Goal: Information Seeking & Learning: Learn about a topic

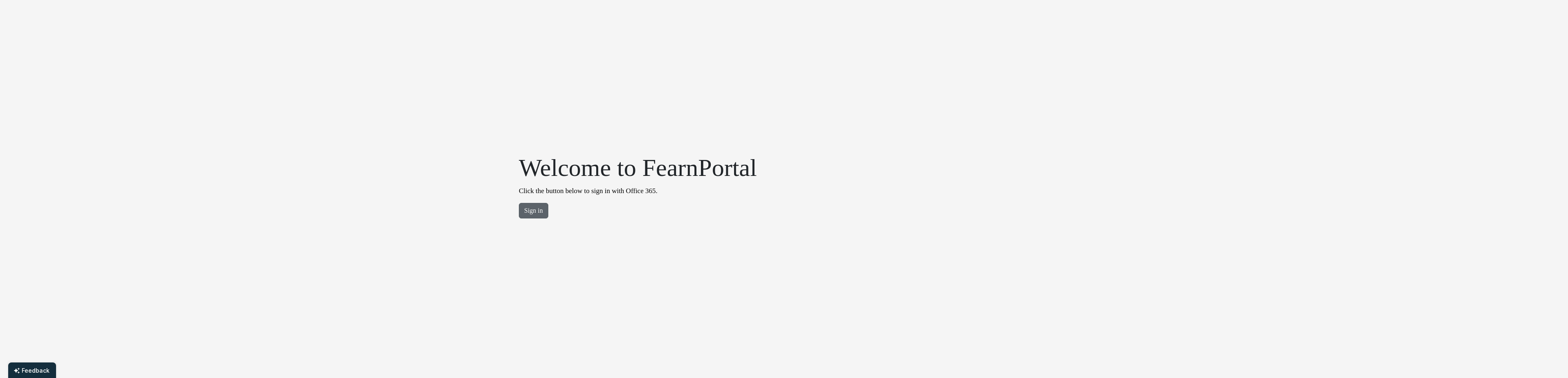
click at [531, 209] on button "Sign in" at bounding box center [533, 211] width 29 height 16
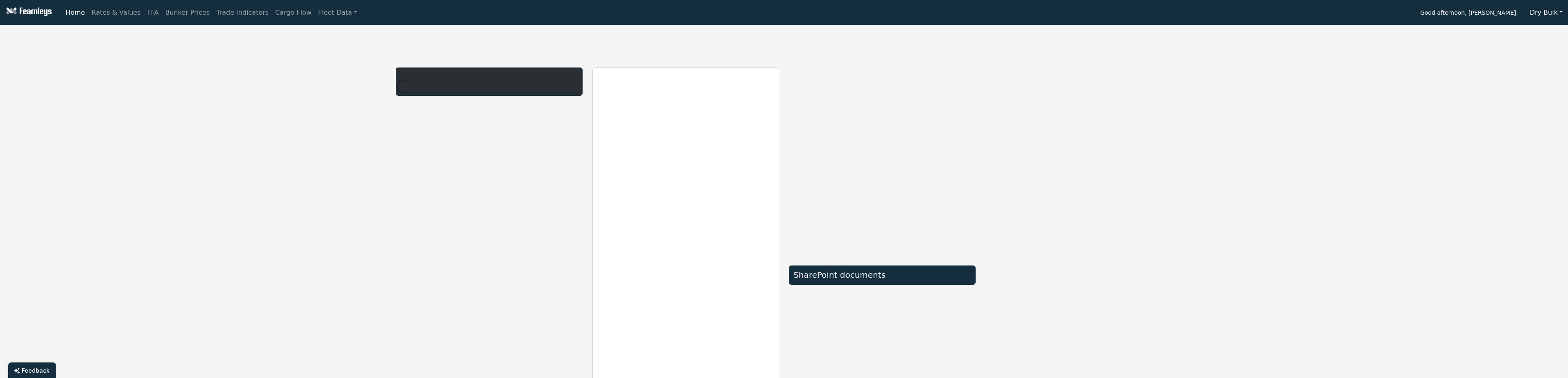
click at [1539, 10] on button "Dry Bulk" at bounding box center [1545, 13] width 43 height 16
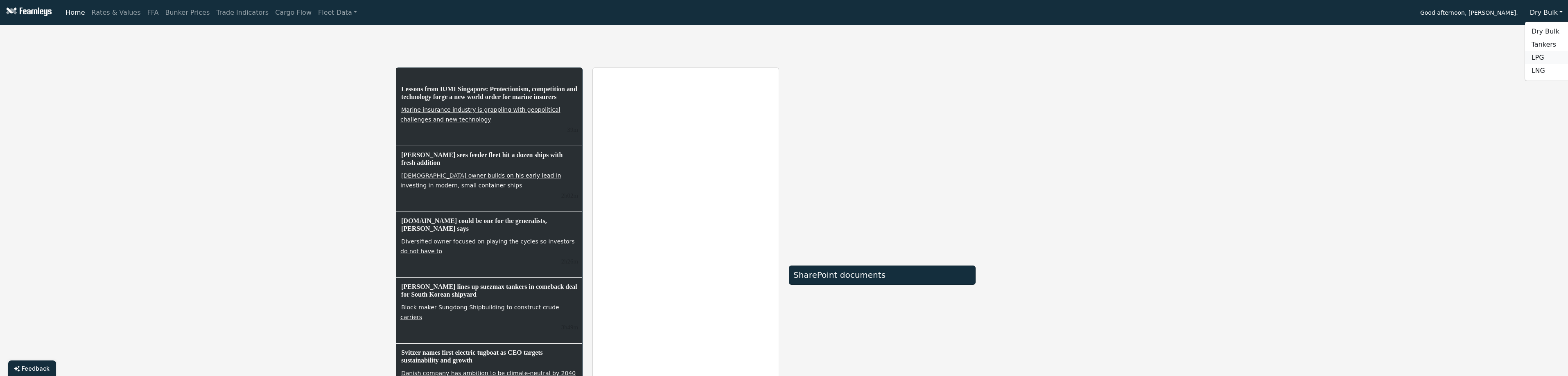
click at [1547, 54] on link "LPG" at bounding box center [1557, 58] width 65 height 13
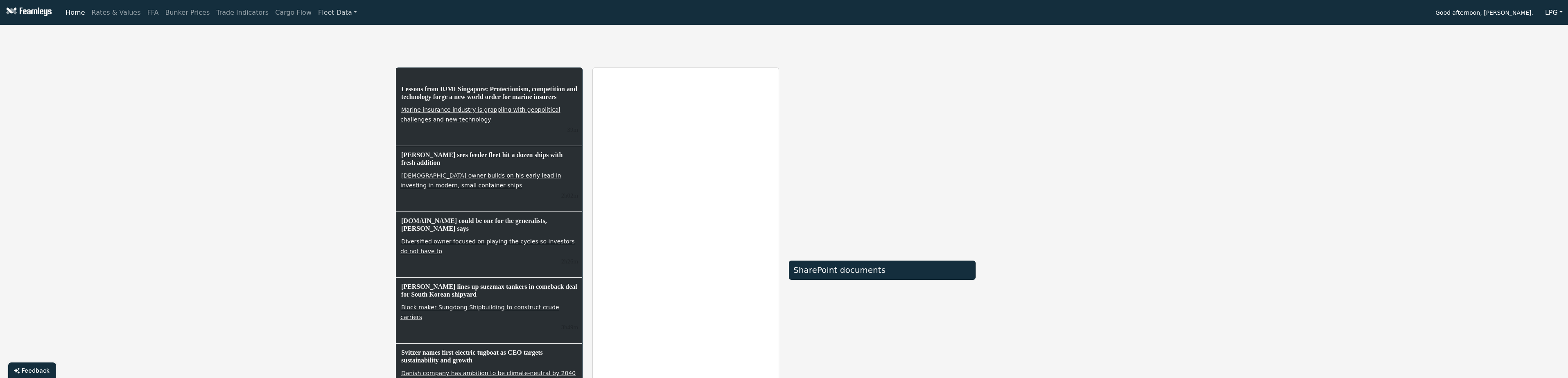
click at [326, 9] on link "Fleet Data" at bounding box center [337, 12] width 46 height 16
click at [1555, 10] on button "LPG" at bounding box center [1553, 13] width 28 height 16
click at [1487, 65] on div "Lessons from IUMI [GEOGRAPHIC_DATA]: Protectionism, competition and technology …" at bounding box center [784, 240] width 1568 height 424
click at [1563, 12] on button "LPG" at bounding box center [1553, 13] width 28 height 16
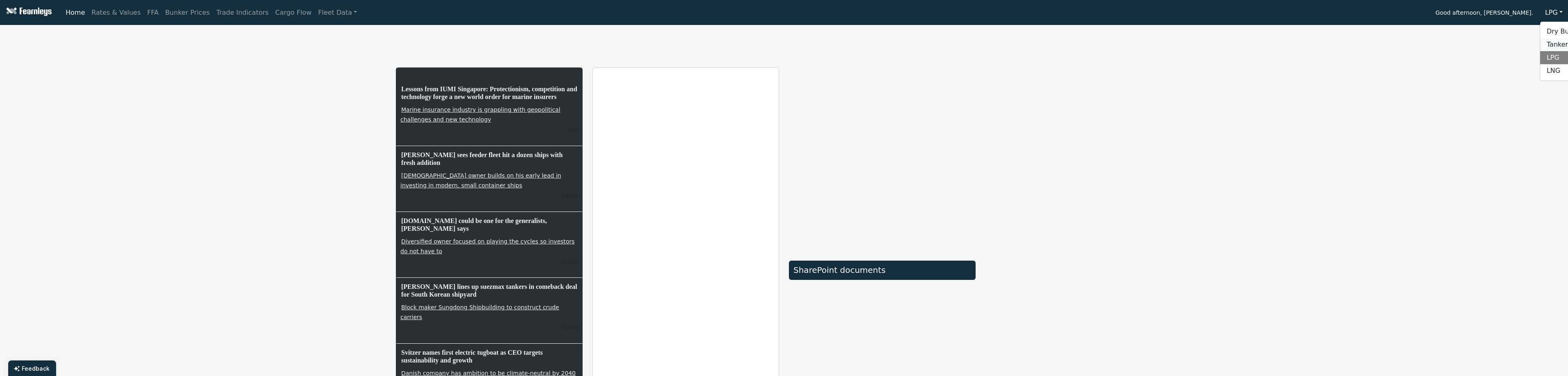
click at [1564, 44] on link "Tankers" at bounding box center [1572, 45] width 65 height 13
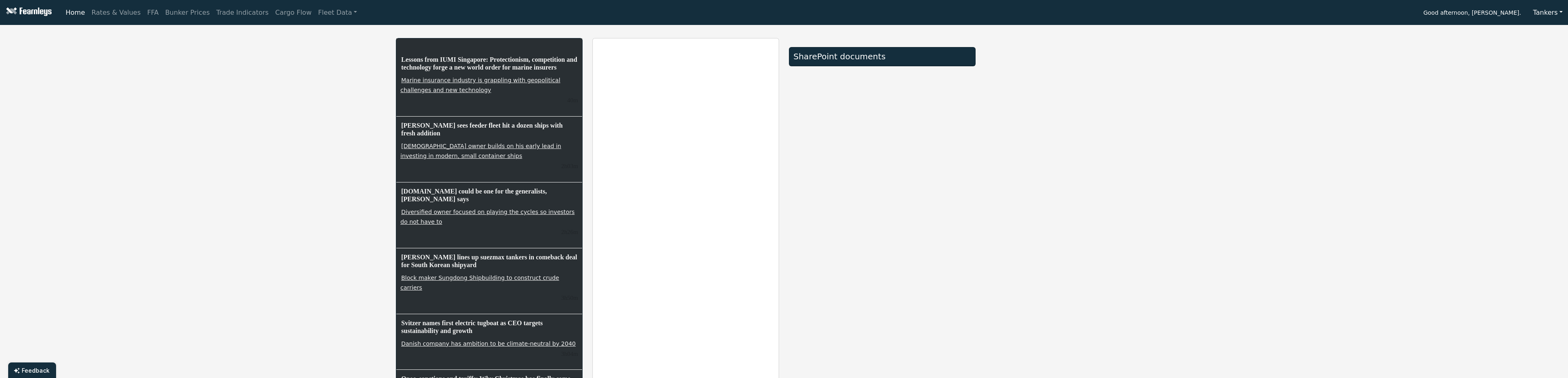
click at [850, 55] on div "SharePoint documents" at bounding box center [882, 57] width 178 height 10
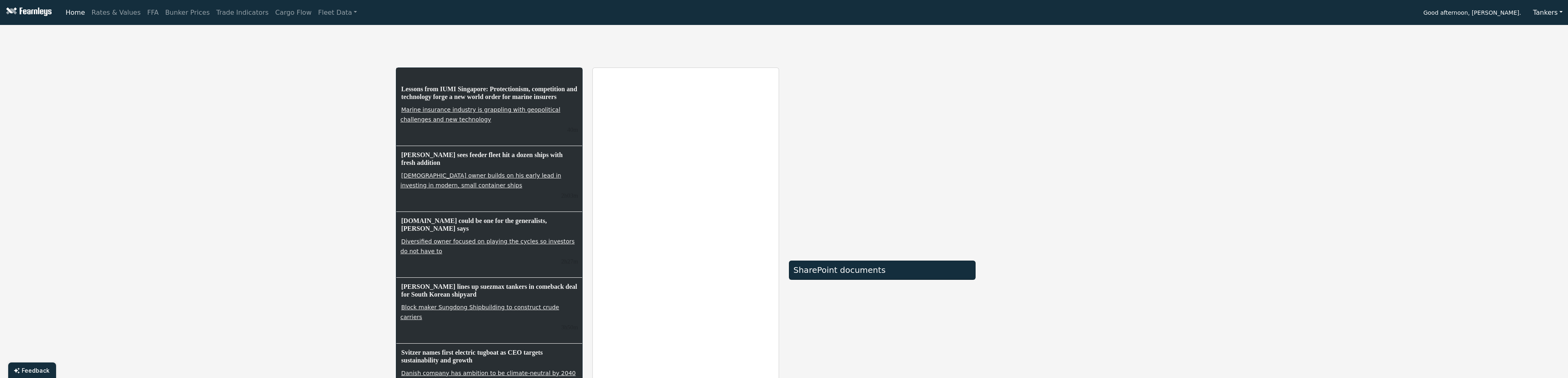
click at [1500, 15] on span "Good afternoon, [PERSON_NAME]." at bounding box center [1472, 13] width 98 height 14
click at [1553, 13] on button "Tankers" at bounding box center [1547, 13] width 41 height 16
click at [1397, 63] on div "Lessons from IUMI Singapore: Protectionism, competition and technology forge a …" at bounding box center [784, 240] width 1568 height 424
click at [1555, 7] on button "Tankers" at bounding box center [1547, 13] width 41 height 16
click at [1556, 51] on link "LPG" at bounding box center [1560, 58] width 65 height 13
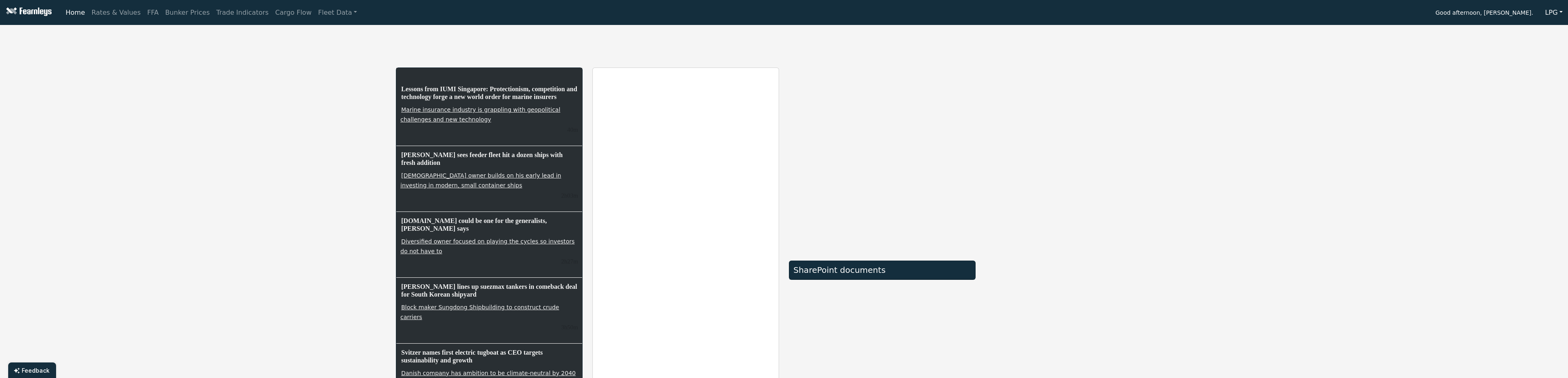
click at [856, 273] on div "SharePoint documents" at bounding box center [882, 270] width 178 height 10
